Goal: Information Seeking & Learning: Learn about a topic

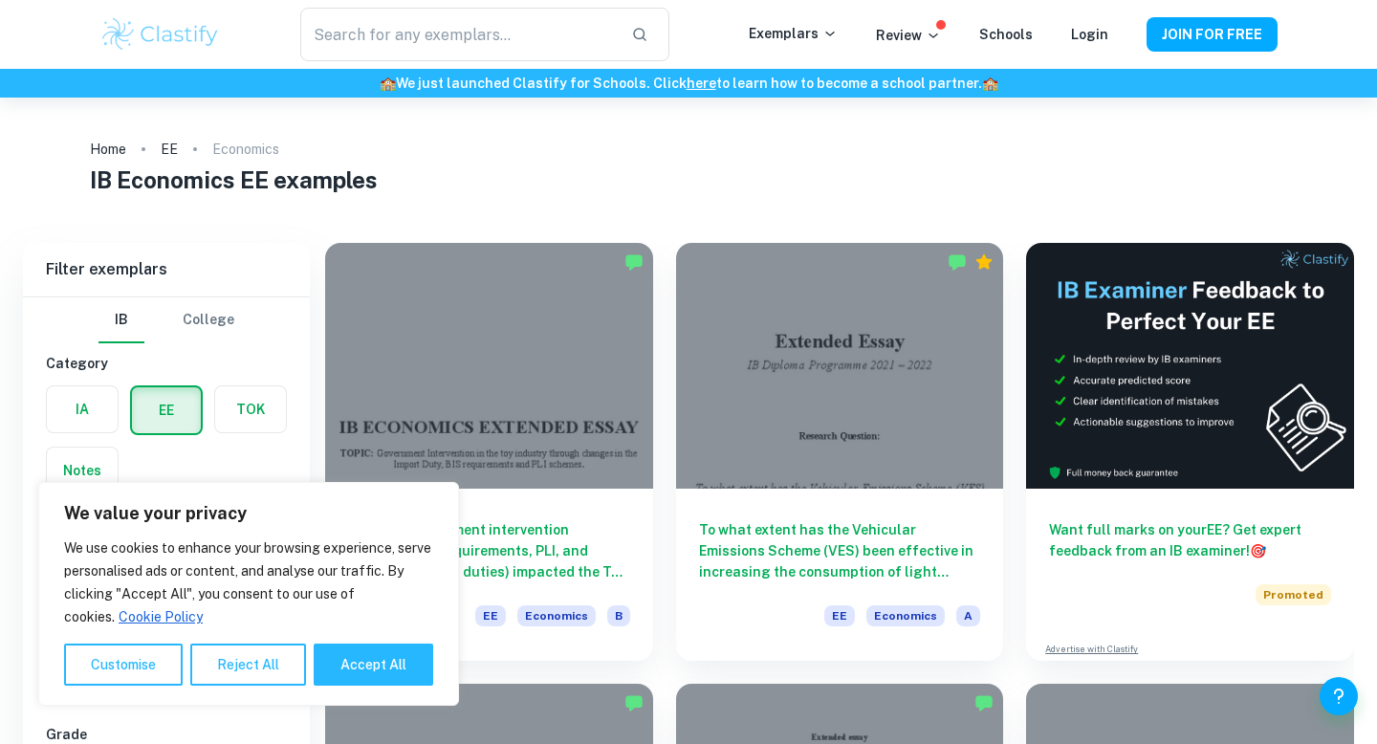
scroll to position [116, 0]
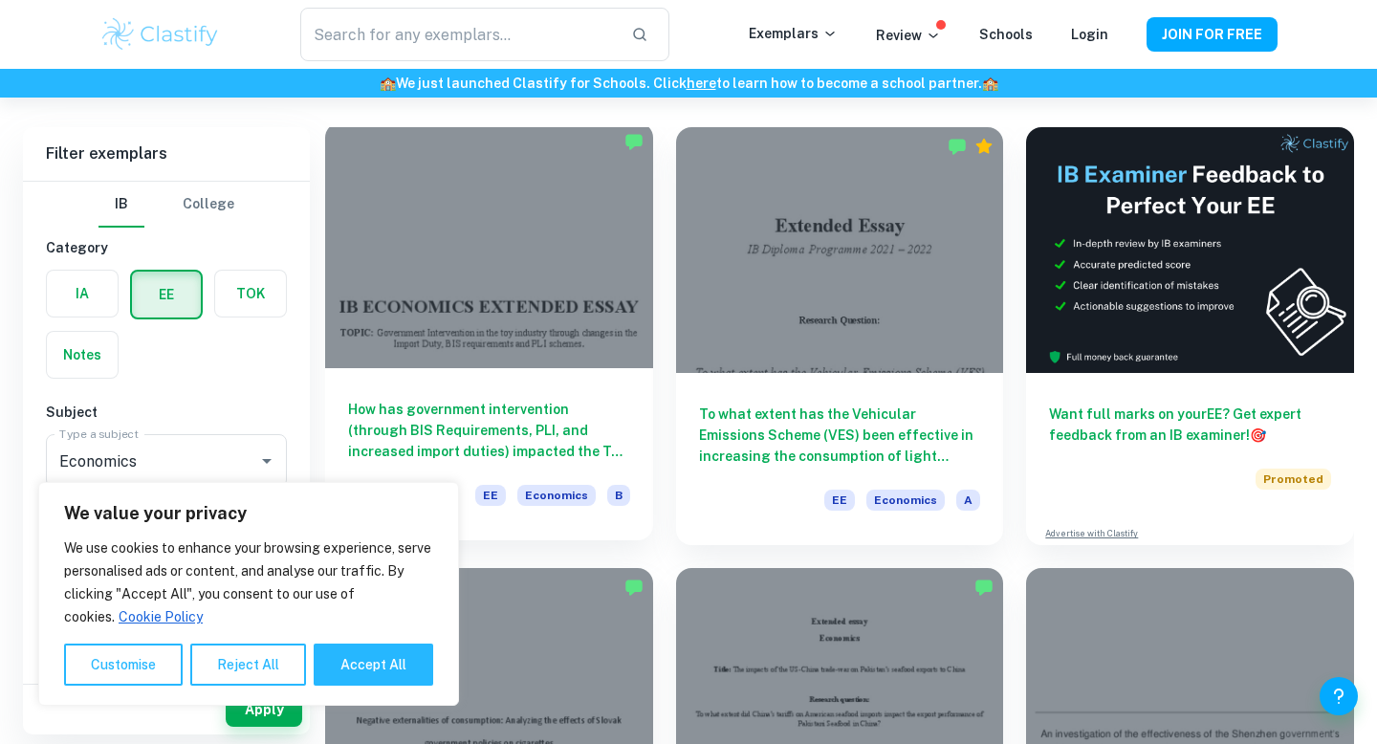
click at [487, 298] on div at bounding box center [489, 245] width 328 height 246
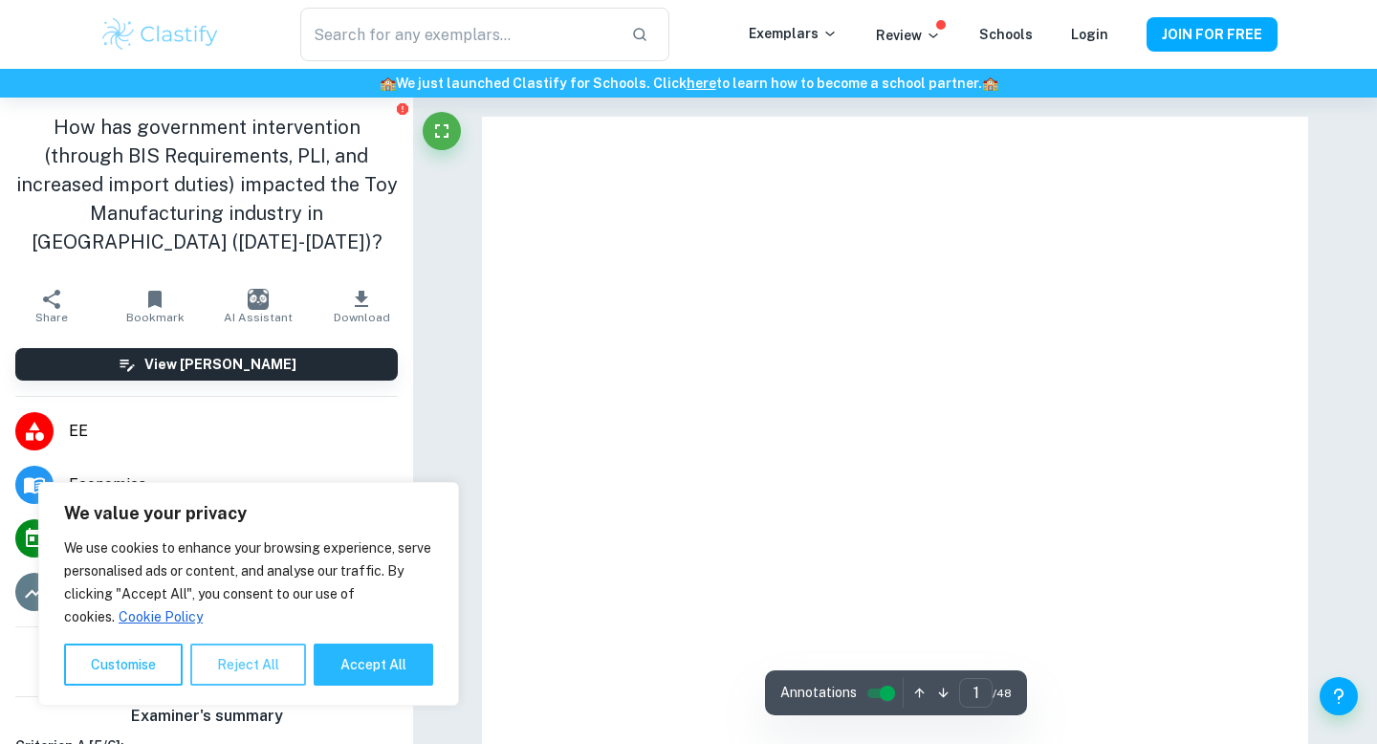
click at [230, 656] on button "Reject All" at bounding box center [248, 664] width 116 height 42
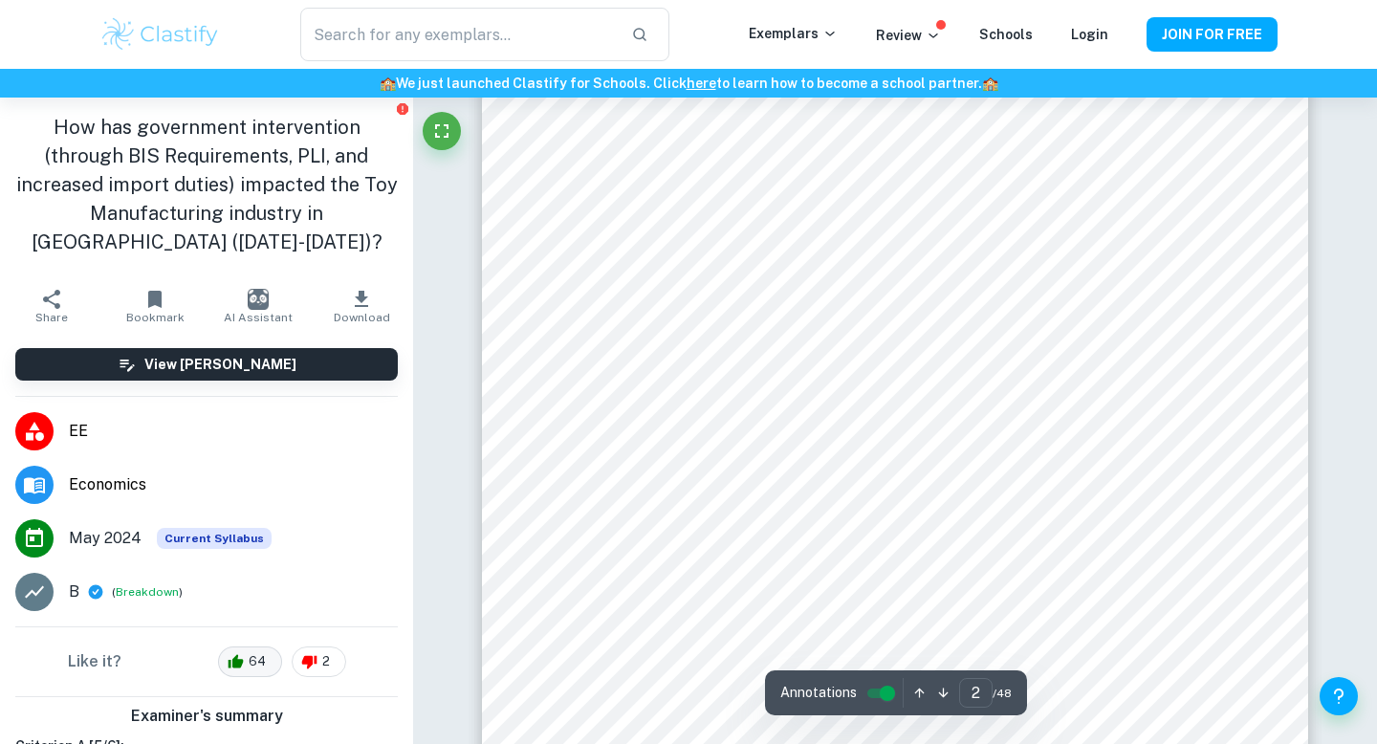
scroll to position [1373, 0]
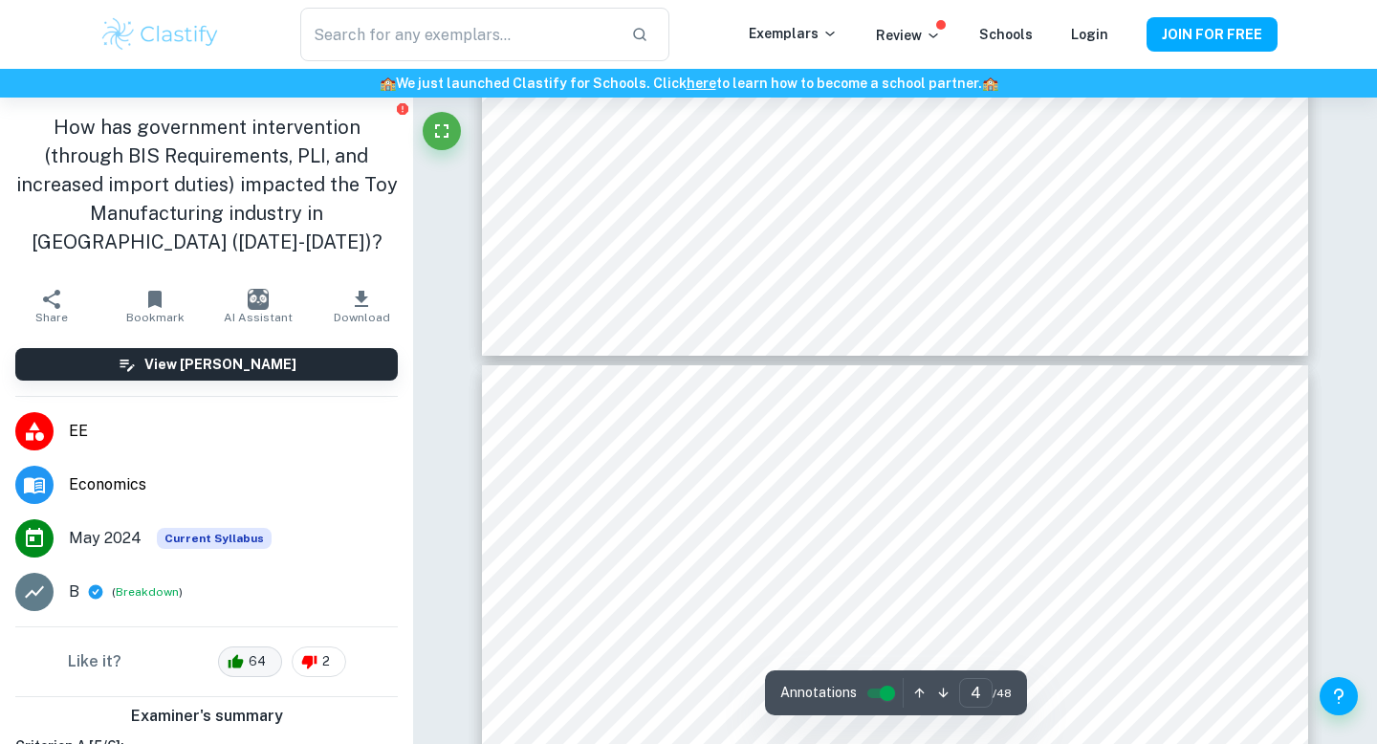
type input "5"
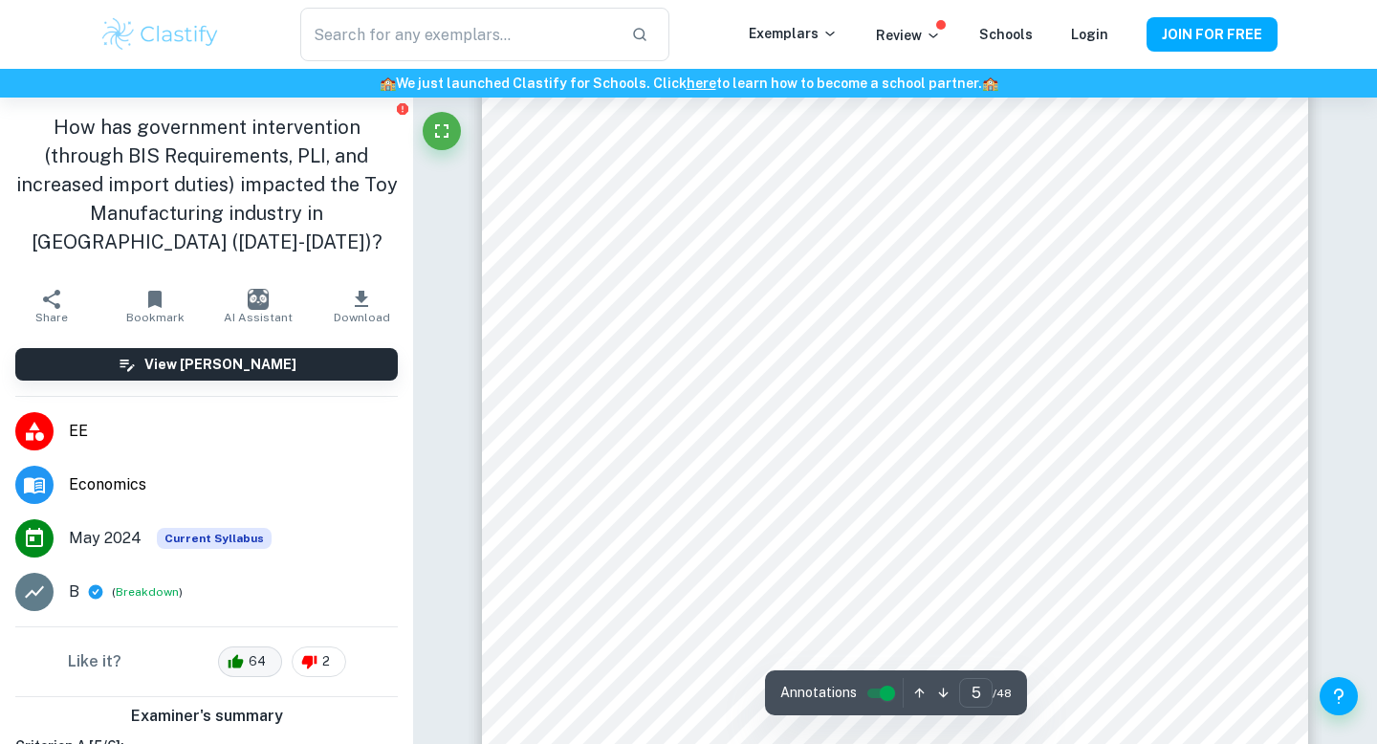
scroll to position [5207, 0]
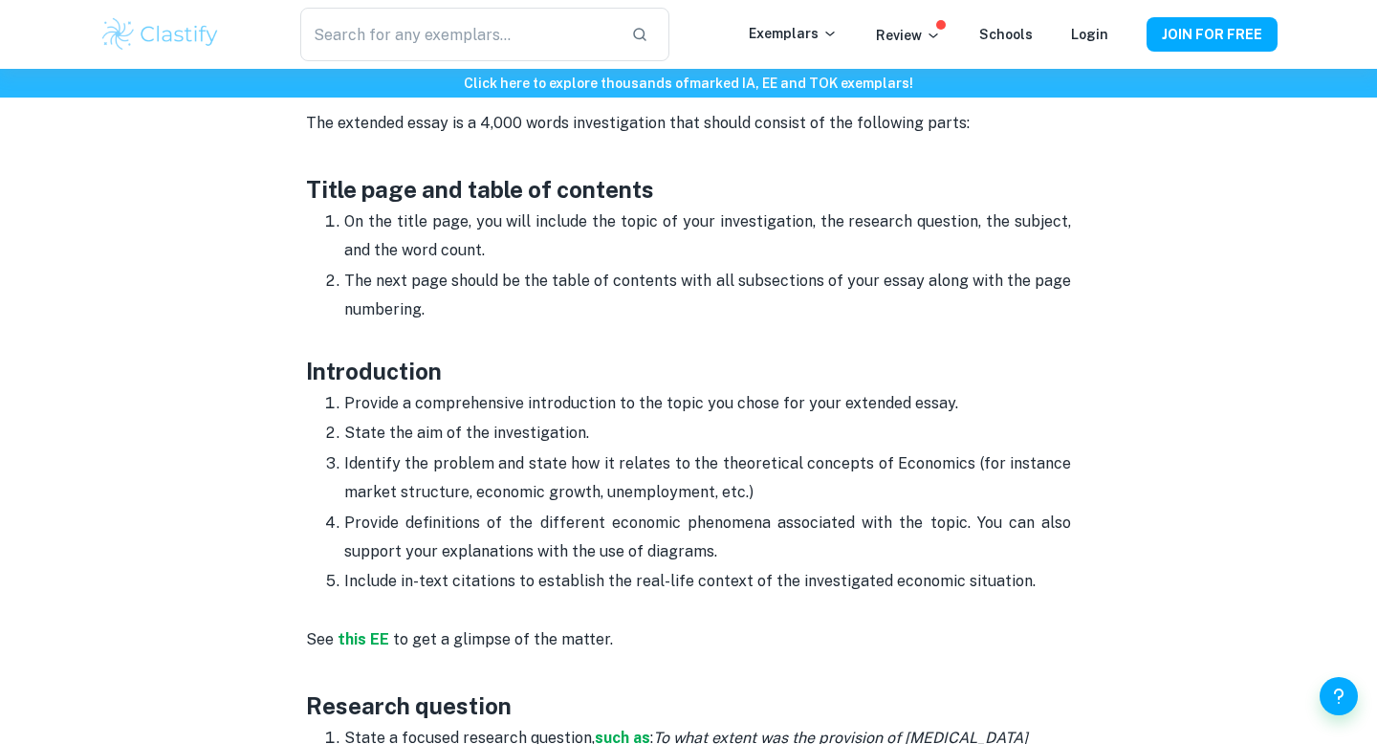
scroll to position [920, 0]
drag, startPoint x: 1027, startPoint y: 587, endPoint x: 306, endPoint y: 373, distance: 751.9
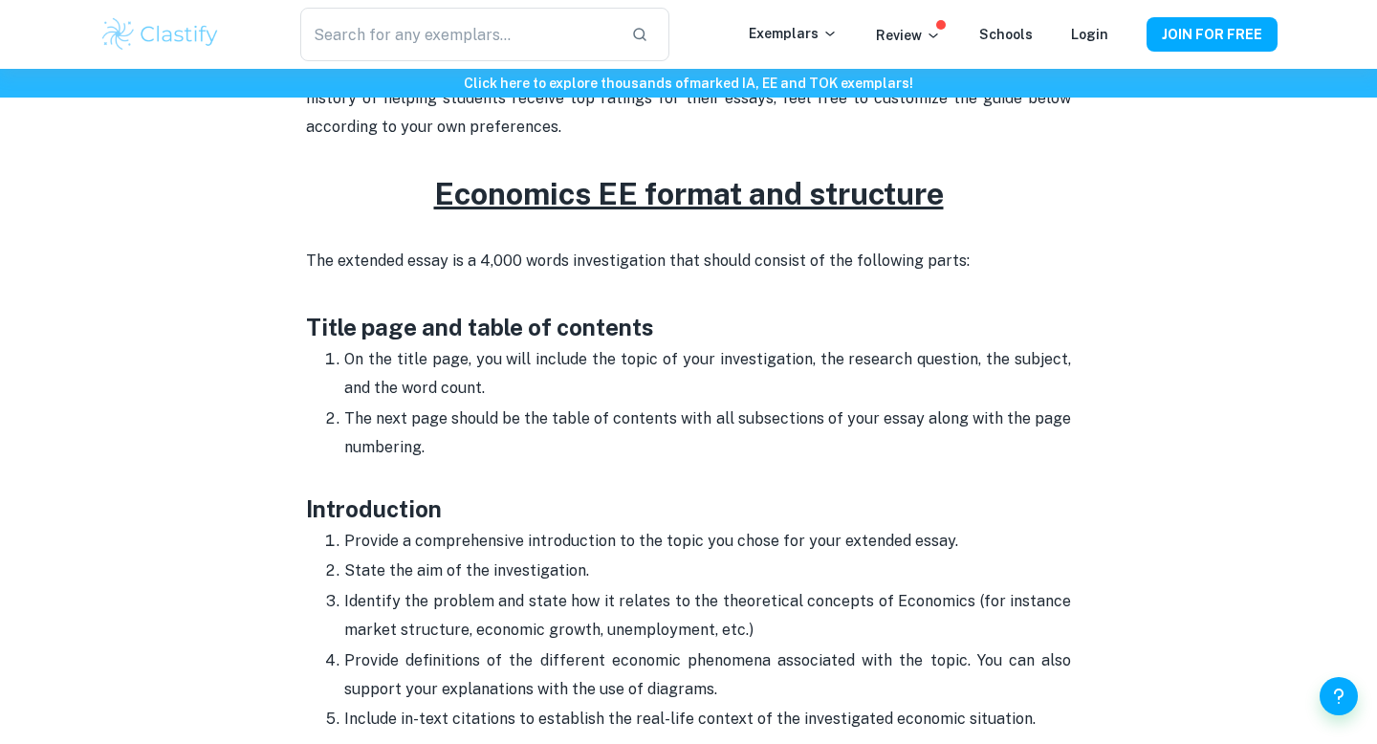
scroll to position [780, 0]
copy div "Introduction Provide a comprehensive introduction to the topic you chose for yo…"
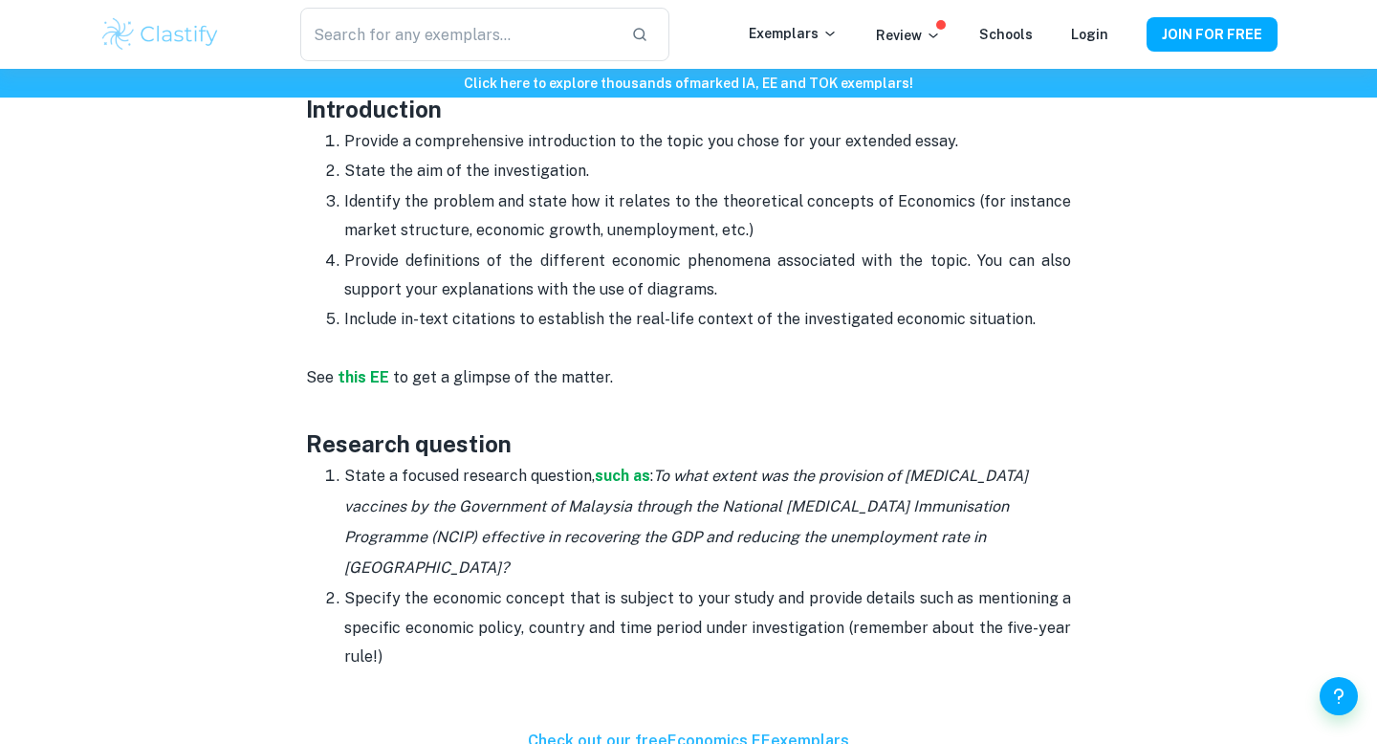
scroll to position [1229, 0]
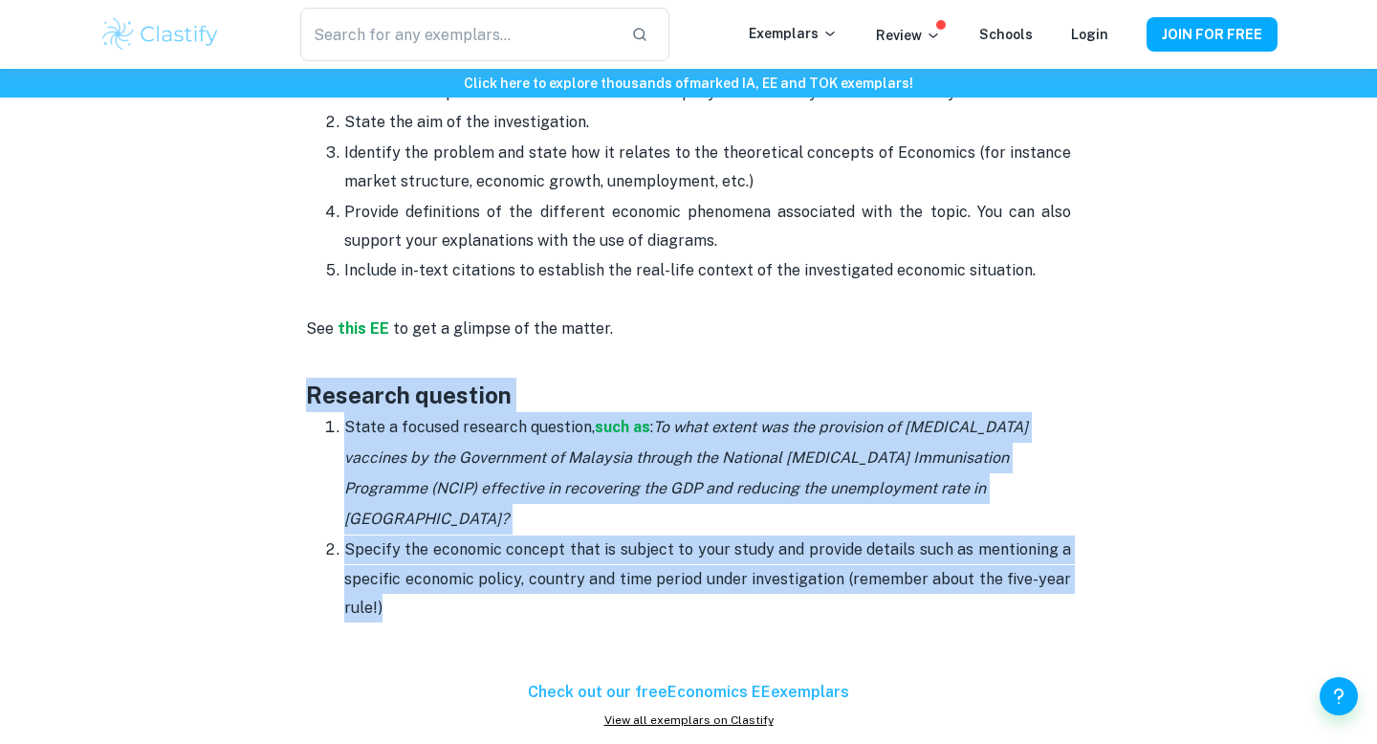
drag, startPoint x: 415, startPoint y: 585, endPoint x: 134, endPoint y: 409, distance: 331.5
copy div "Research question State a focused research question, such as : To what extent w…"
